Goal: Task Accomplishment & Management: Use online tool/utility

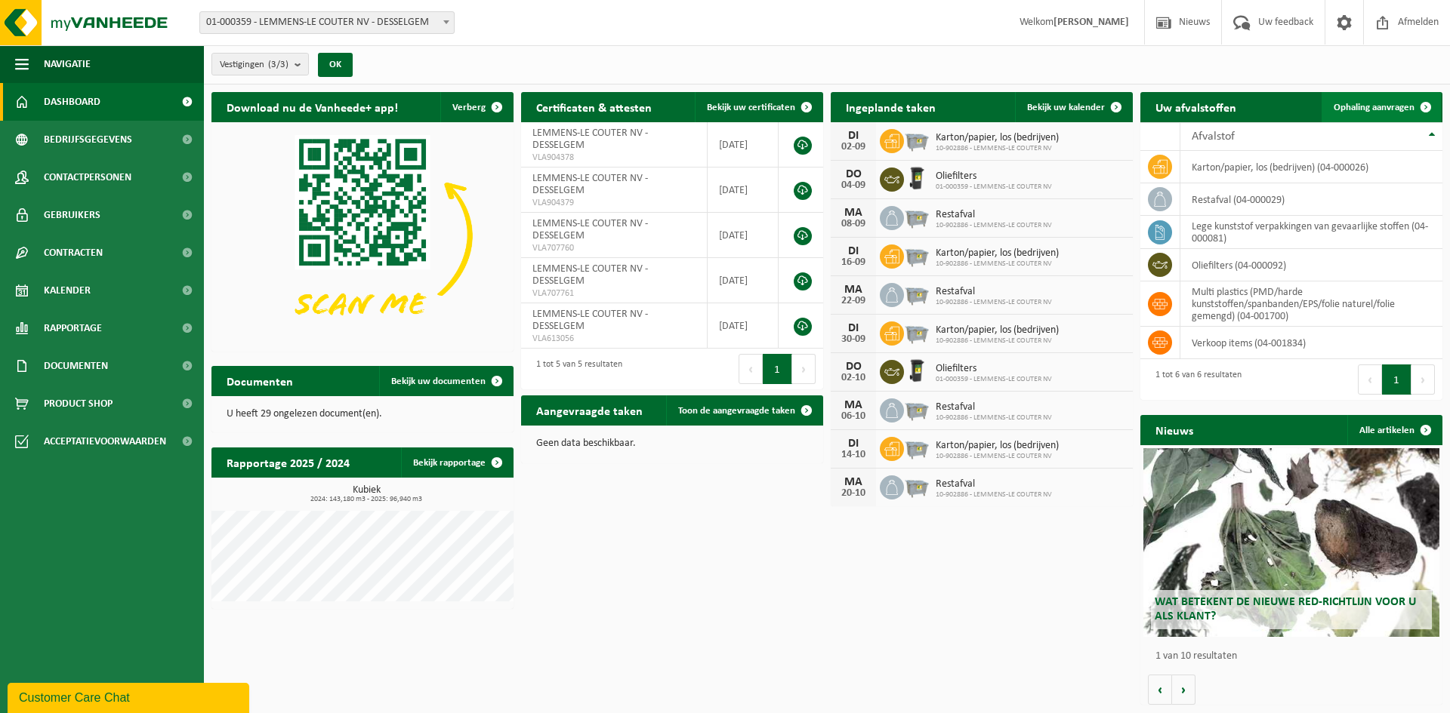
click at [1384, 106] on span "Ophaling aanvragen" at bounding box center [1373, 108] width 81 height 10
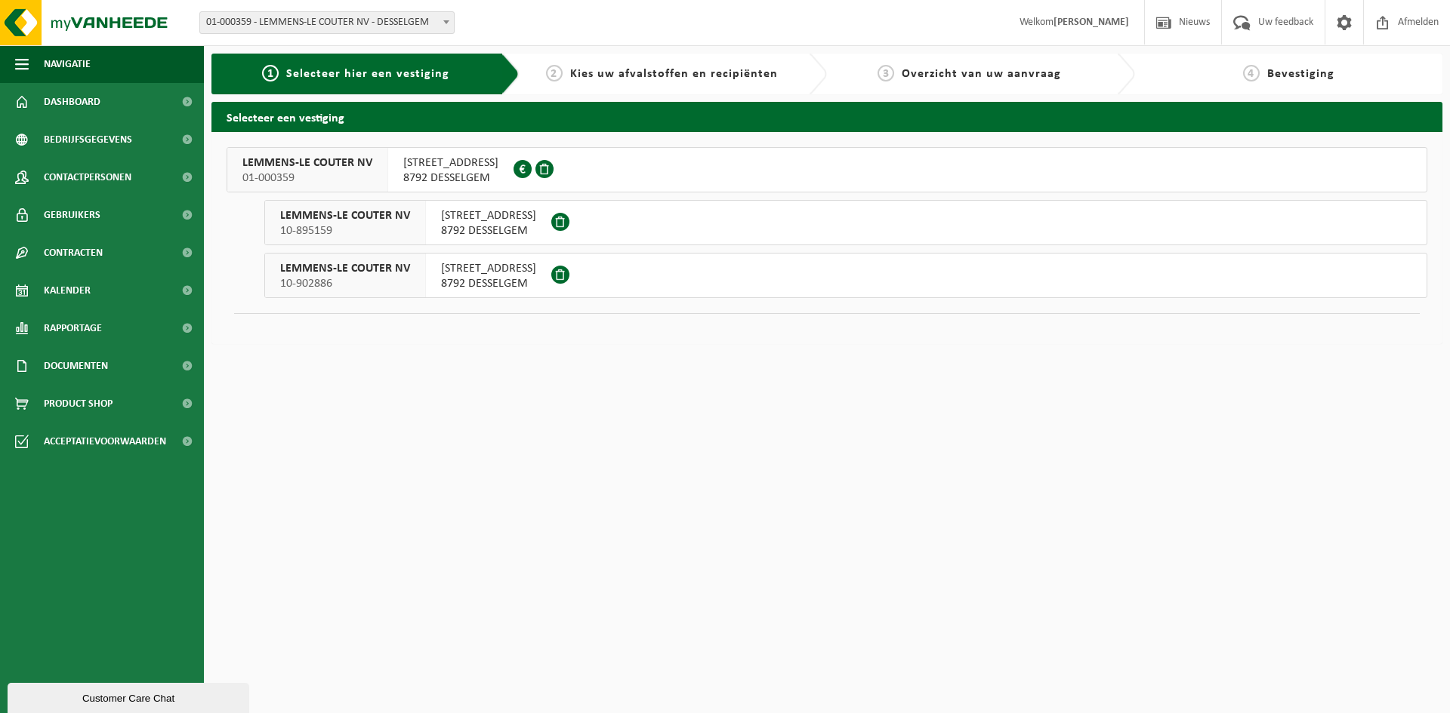
click at [340, 276] on span "10-902886" at bounding box center [345, 283] width 130 height 15
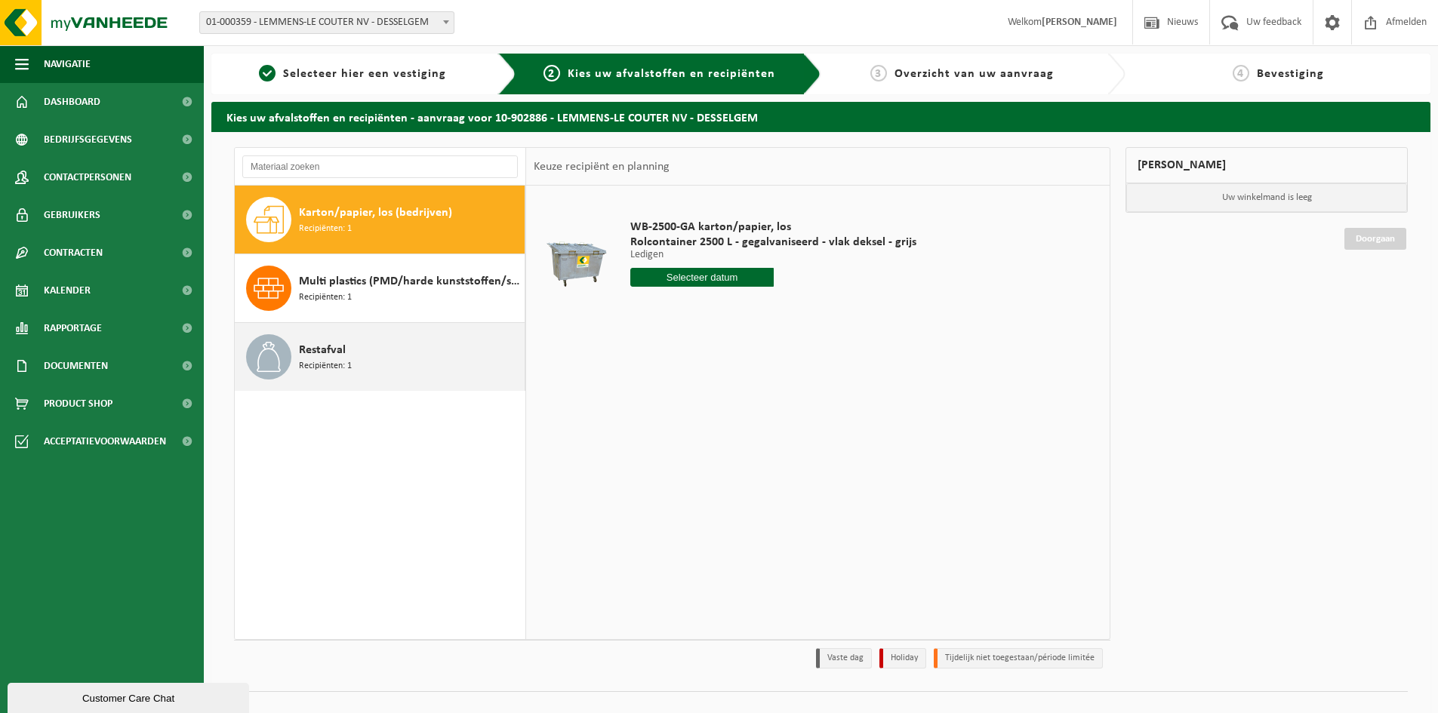
click at [348, 347] on div "Restafval Recipiënten: 1" at bounding box center [410, 356] width 222 height 45
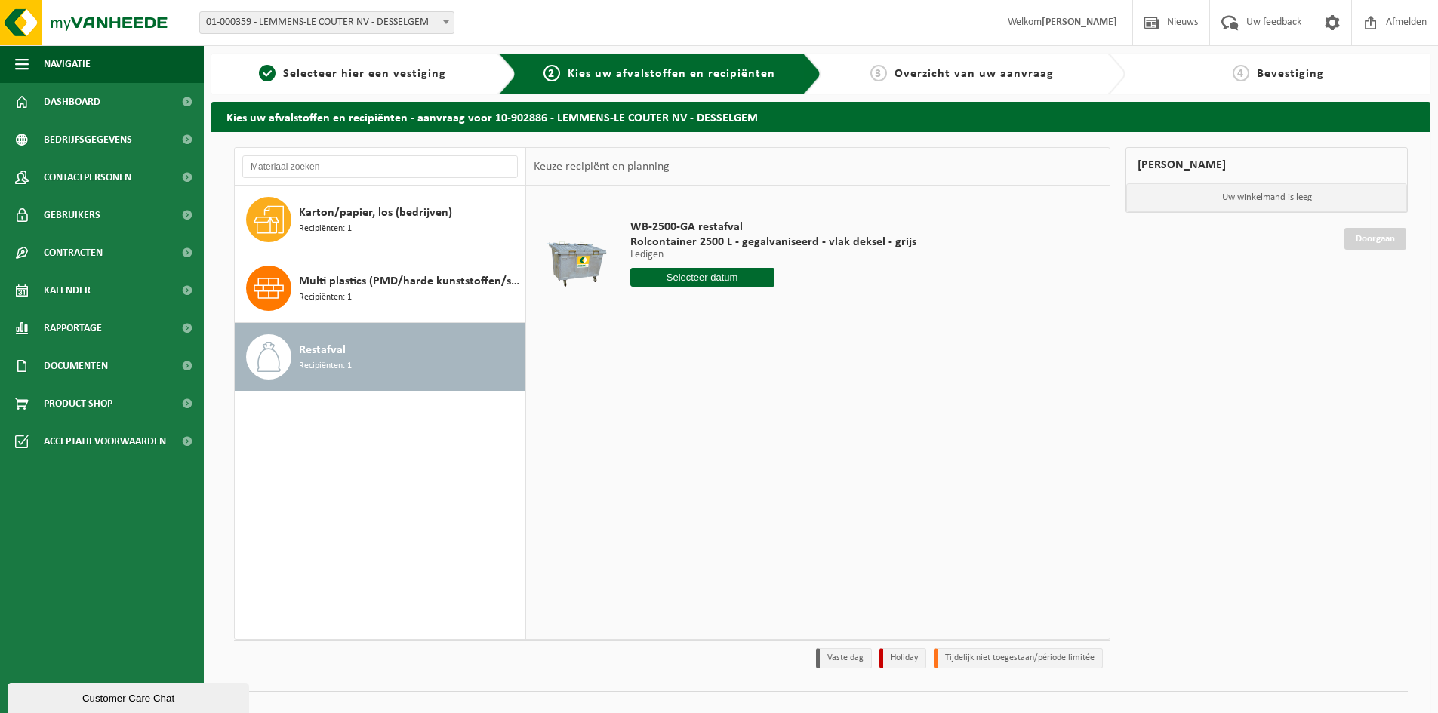
click at [713, 284] on input "text" at bounding box center [701, 277] width 143 height 19
click at [1336, 418] on div "Mijn winkelmand Uw winkelmand is leeg Doorgaan" at bounding box center [1266, 411] width 297 height 529
drag, startPoint x: 864, startPoint y: 16, endPoint x: 1009, endPoint y: 23, distance: 145.2
click at [864, 11] on div "Vestiging: 01-000359 - LEMMENS-LE COUTER NV - DESSELGEM 10-895159 - LEMMENS-LE …" at bounding box center [719, 23] width 1438 height 46
click at [1391, 17] on span "Afmelden" at bounding box center [1406, 22] width 48 height 45
